Goal: Task Accomplishment & Management: Manage account settings

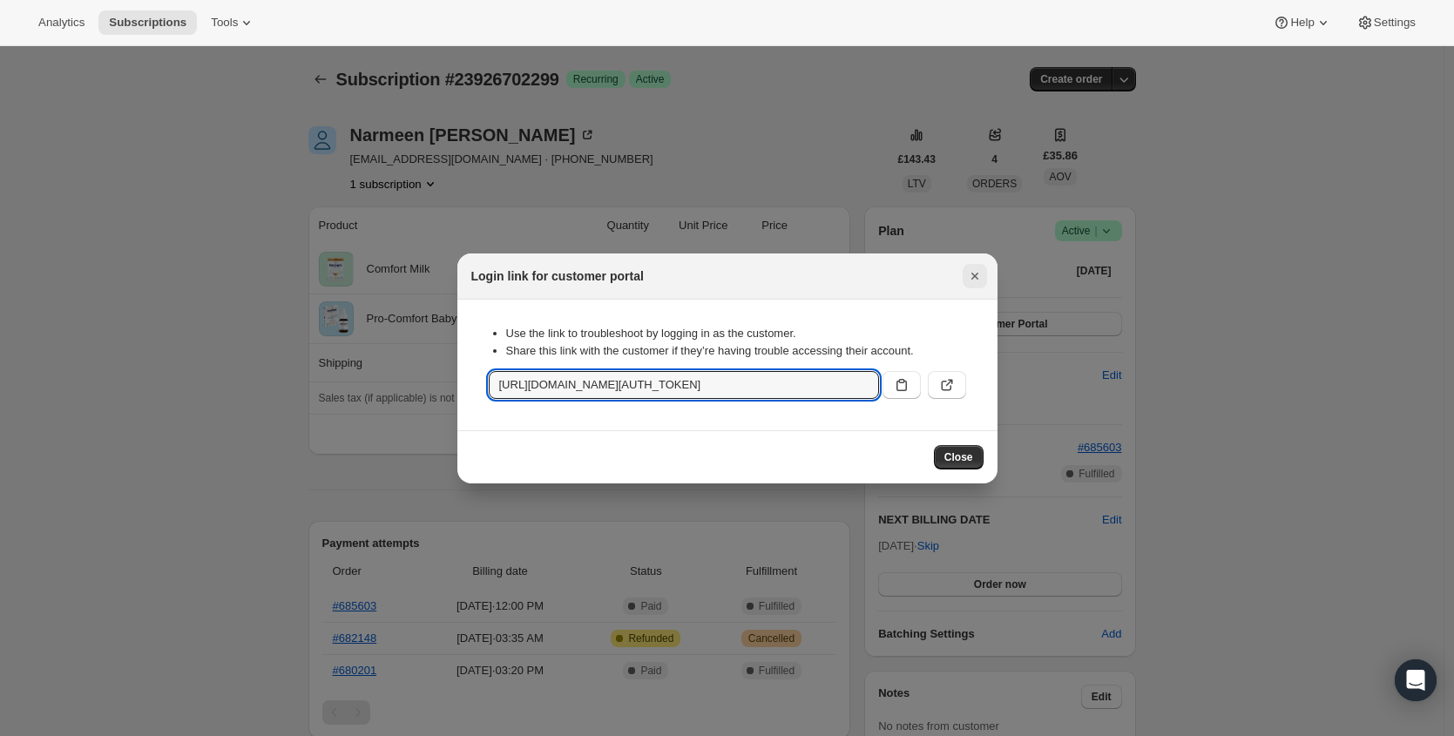
click at [974, 277] on icon "Close" at bounding box center [974, 275] width 17 height 17
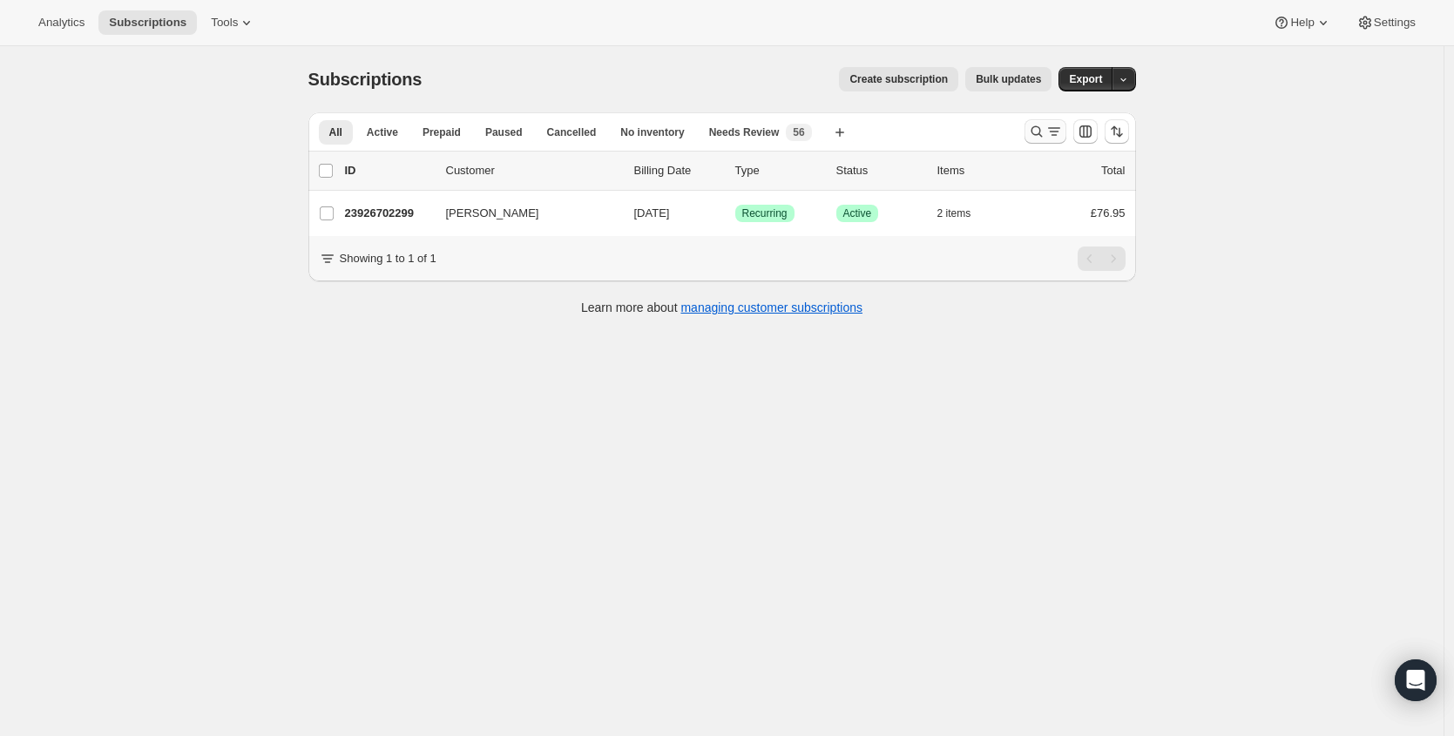
click at [1037, 132] on icon "Search and filter results" at bounding box center [1035, 131] width 11 height 11
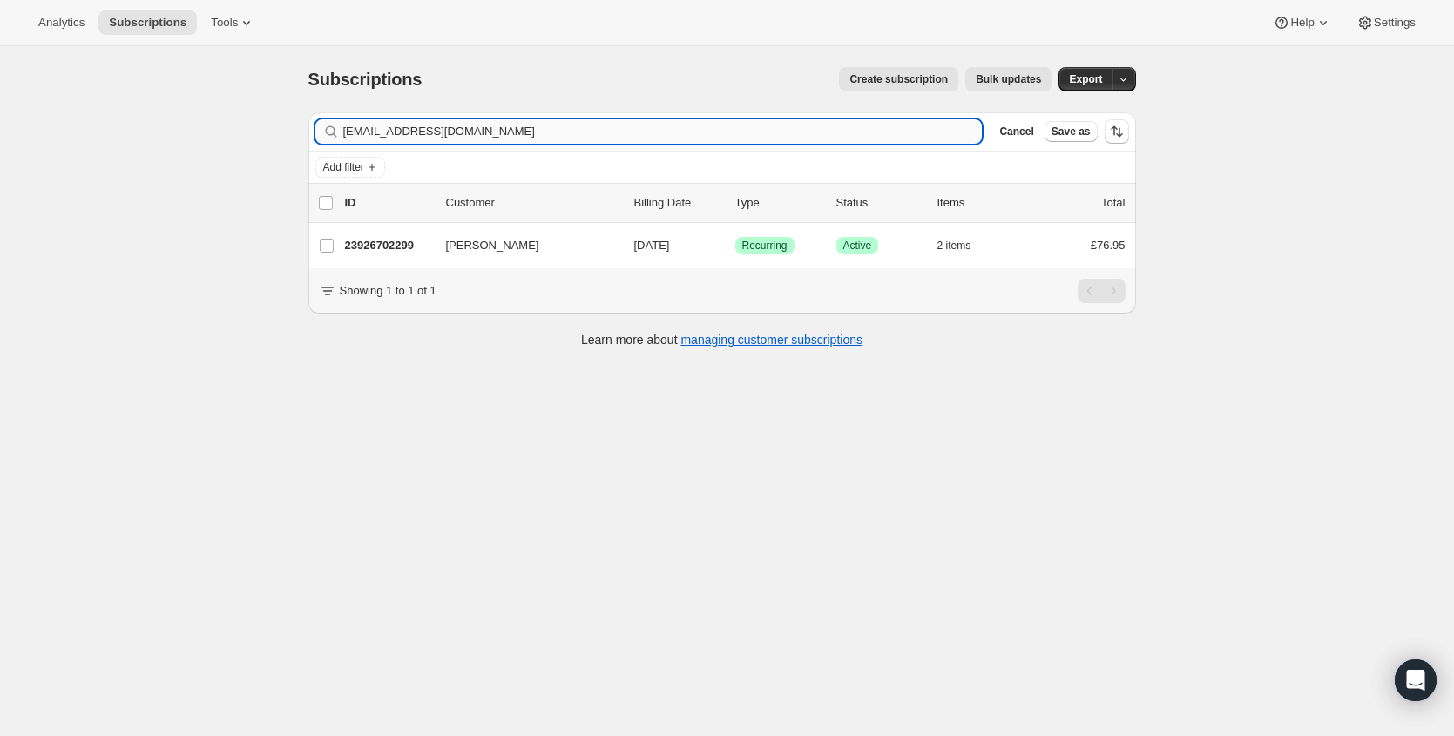
click at [527, 140] on input "[EMAIL_ADDRESS][DOMAIN_NAME]" at bounding box center [662, 131] width 639 height 24
type input "[EMAIL_ADDRESS][DOMAIN_NAME]"
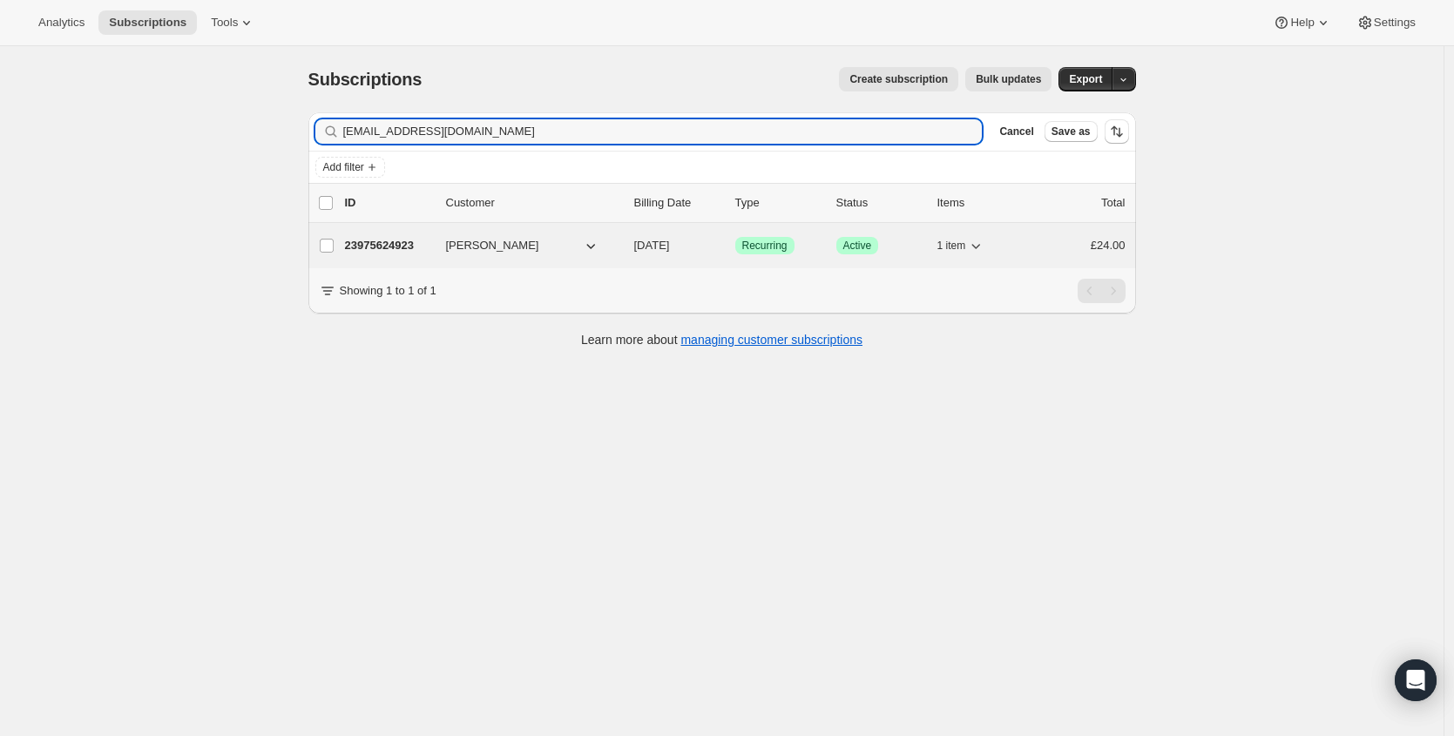
click at [398, 253] on p "23975624923" at bounding box center [388, 245] width 87 height 17
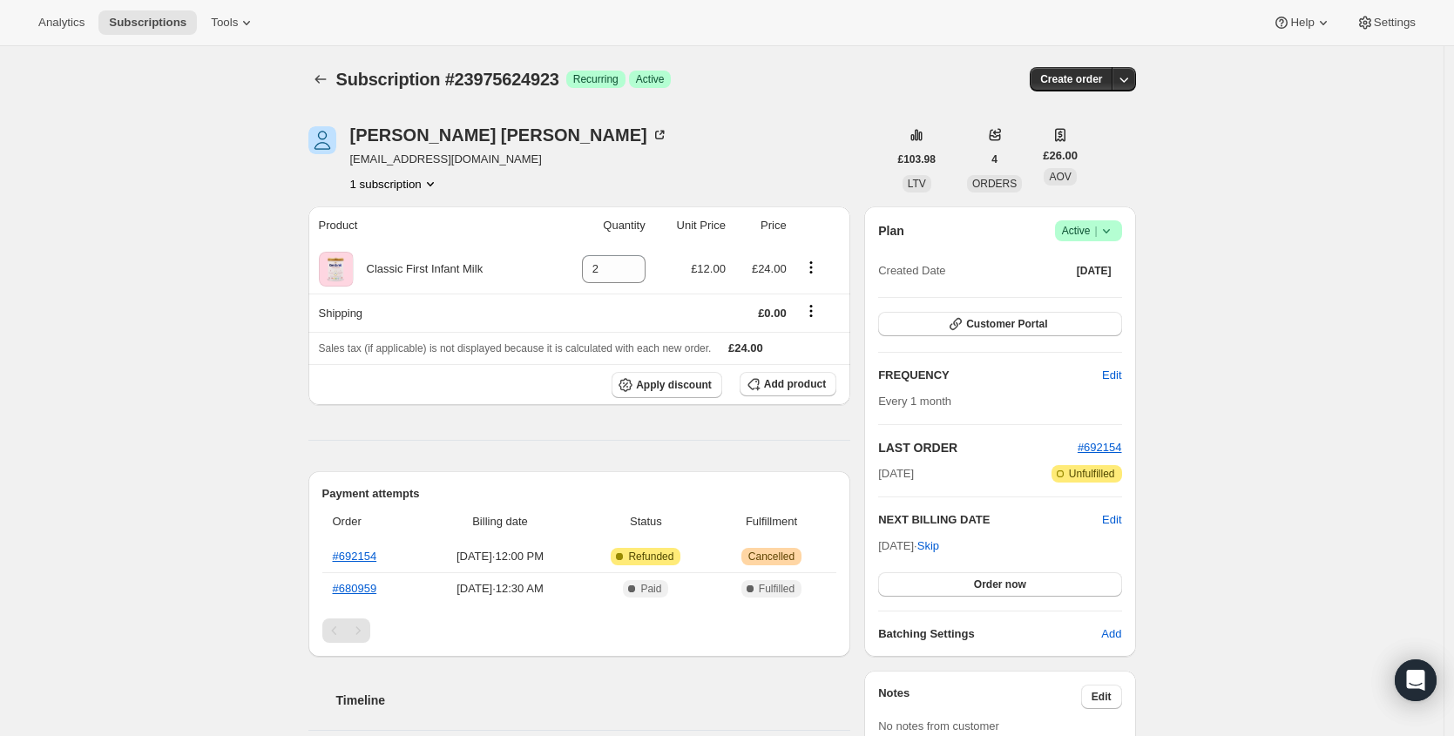
click at [1098, 232] on span "Active |" at bounding box center [1088, 230] width 53 height 17
click at [1088, 295] on span "Cancel subscription" at bounding box center [1087, 294] width 98 height 13
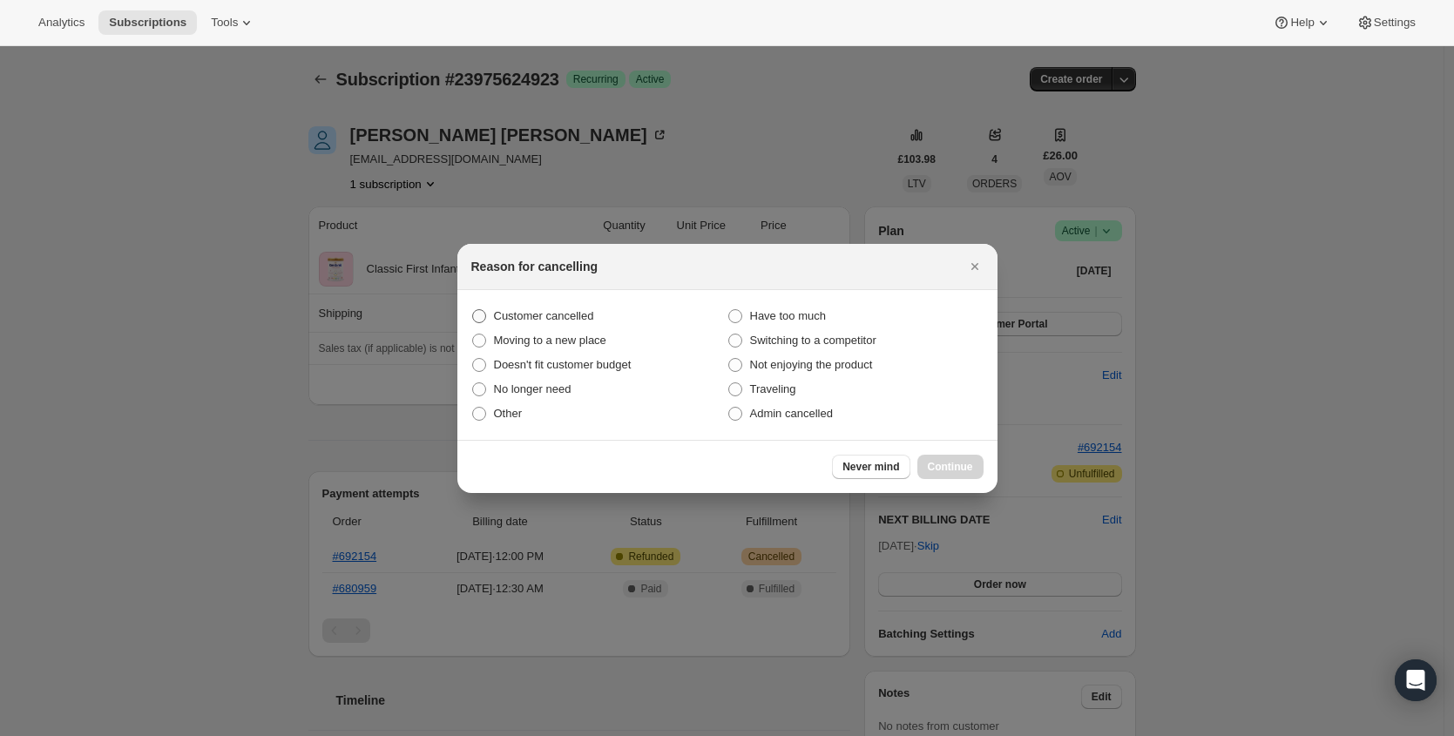
click at [541, 324] on span "Customer cancelled" at bounding box center [544, 315] width 100 height 17
click at [473, 310] on input "Customer cancelled" at bounding box center [472, 309] width 1 height 1
radio input "true"
click at [950, 466] on span "Continue" at bounding box center [950, 467] width 45 height 14
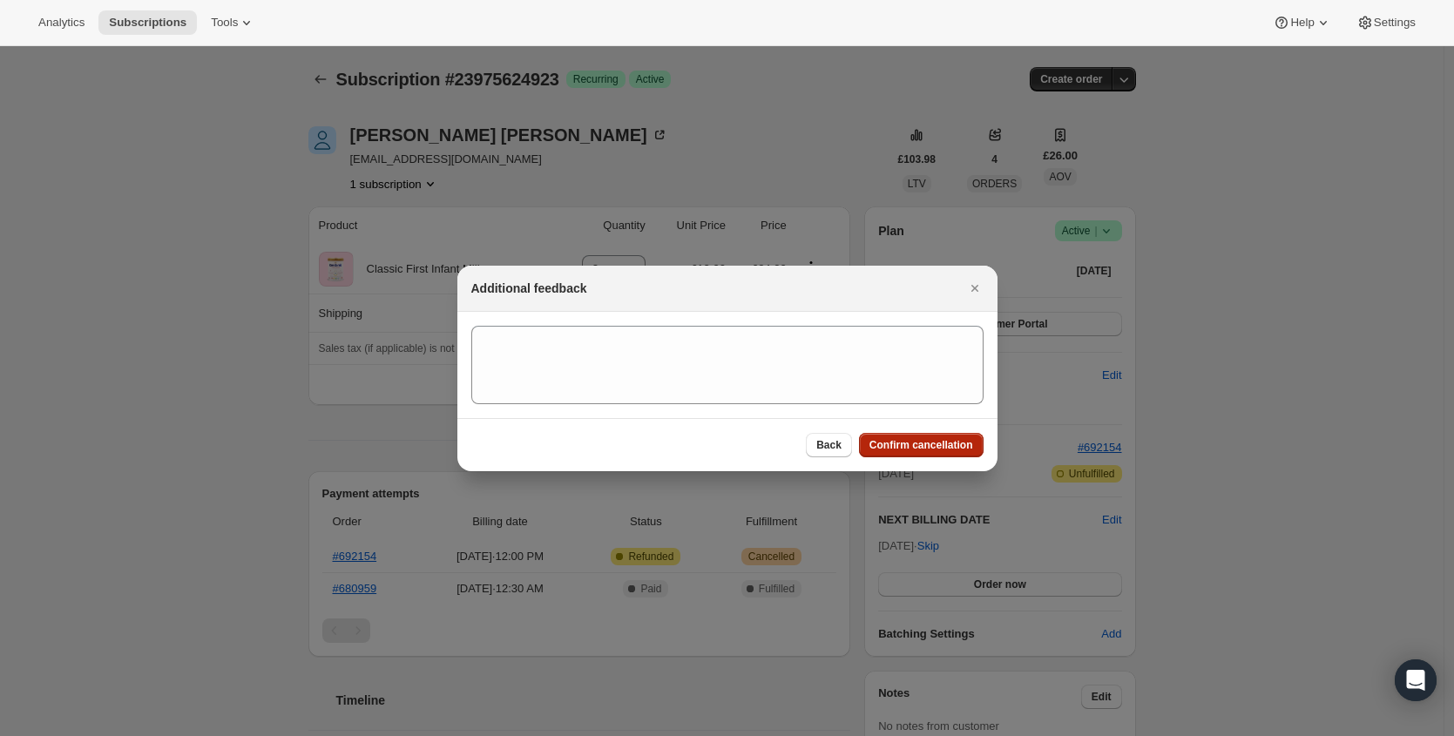
click at [948, 446] on span "Confirm cancellation" at bounding box center [921, 445] width 104 height 14
